Goal: Task Accomplishment & Management: Manage account settings

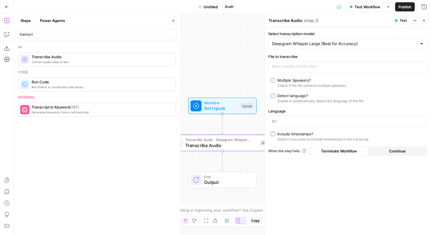
click at [5, 8] on icon "button" at bounding box center [7, 7] width 4 height 4
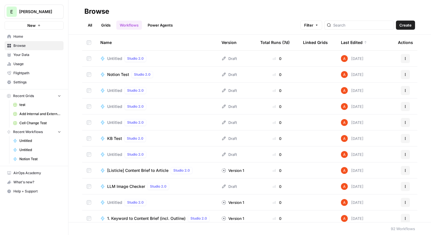
click at [114, 89] on span "Untitled" at bounding box center [114, 91] width 15 height 6
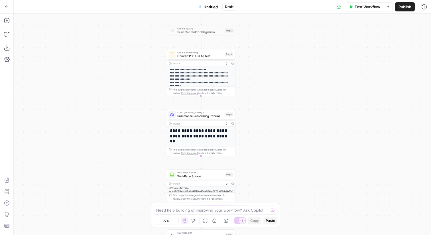
click at [9, 7] on icon "button" at bounding box center [7, 7] width 4 height 4
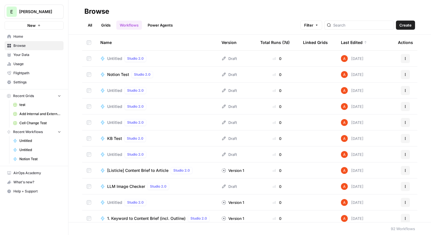
click at [121, 107] on span "Untitled" at bounding box center [114, 107] width 15 height 6
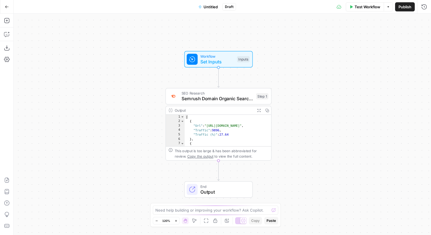
click at [5, 6] on icon "button" at bounding box center [7, 7] width 4 height 4
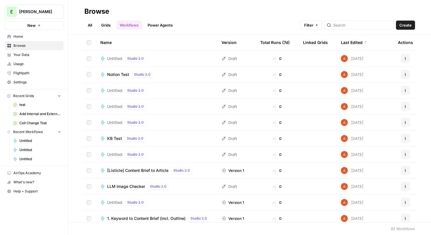
click at [87, 110] on td at bounding box center [89, 106] width 14 height 16
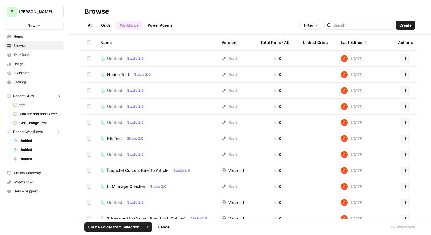
click at [87, 55] on td at bounding box center [89, 59] width 14 height 16
click at [151, 228] on button "More Options" at bounding box center [147, 226] width 9 height 9
click at [157, 217] on button "Delete" at bounding box center [159, 213] width 27 height 8
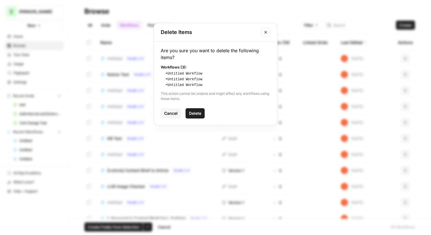
click at [198, 112] on span "Delete" at bounding box center [195, 113] width 12 height 6
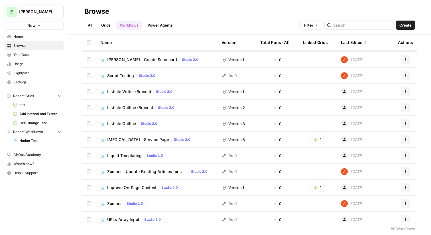
scroll to position [647, 0]
